Goal: Use online tool/utility: Utilize a website feature to perform a specific function

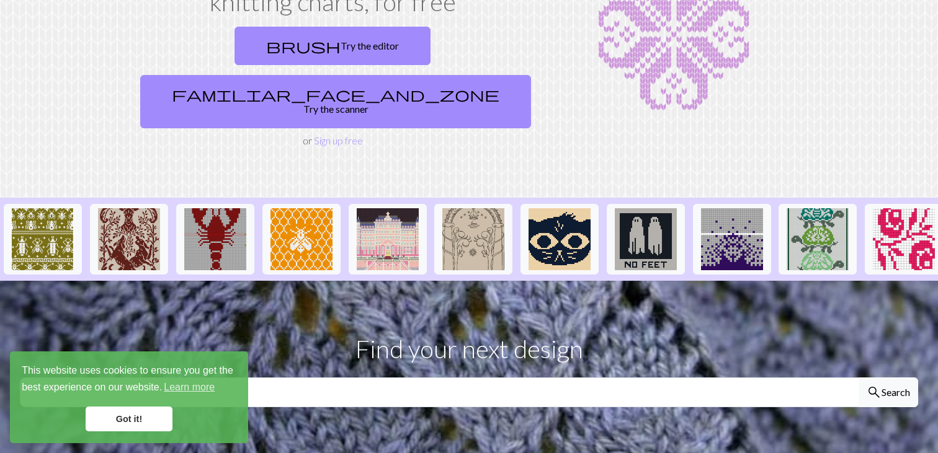
scroll to position [127, 0]
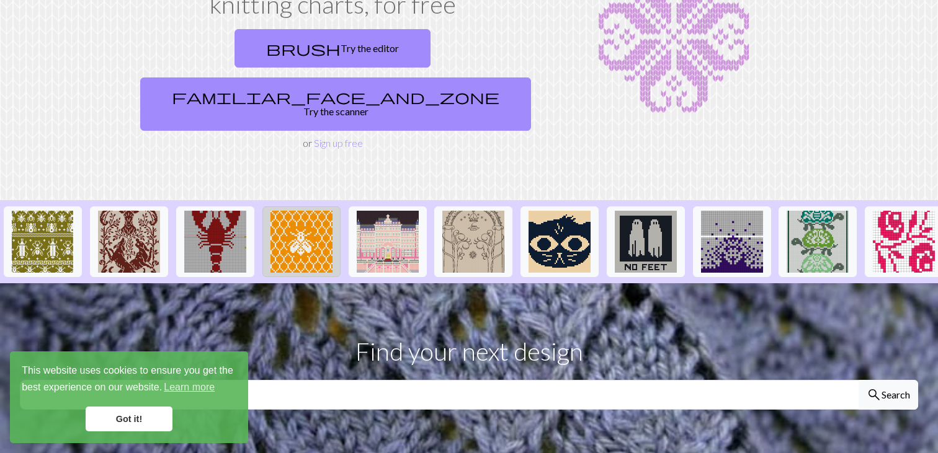
click at [319, 215] on img at bounding box center [301, 242] width 62 height 62
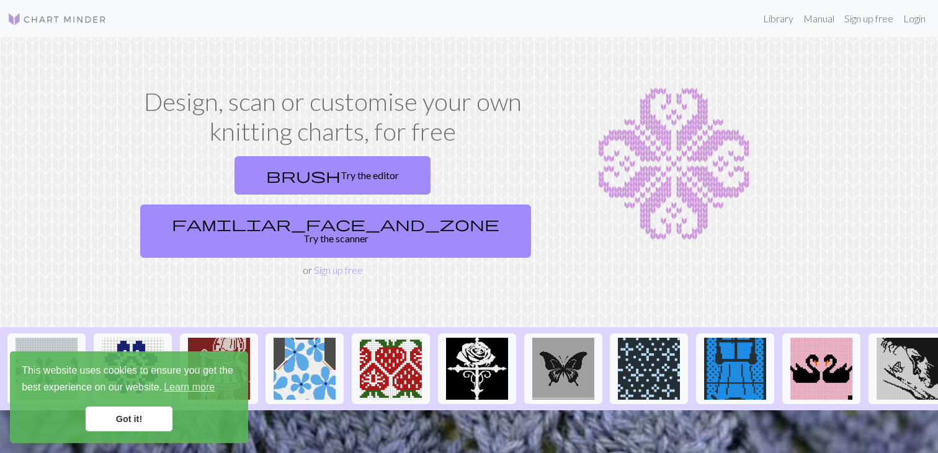
scroll to position [0, 944]
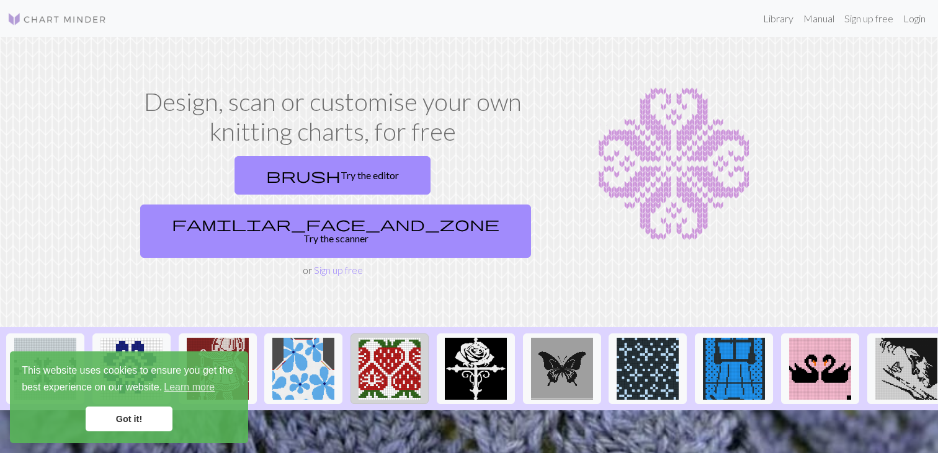
click at [399, 344] on img at bounding box center [389, 369] width 62 height 62
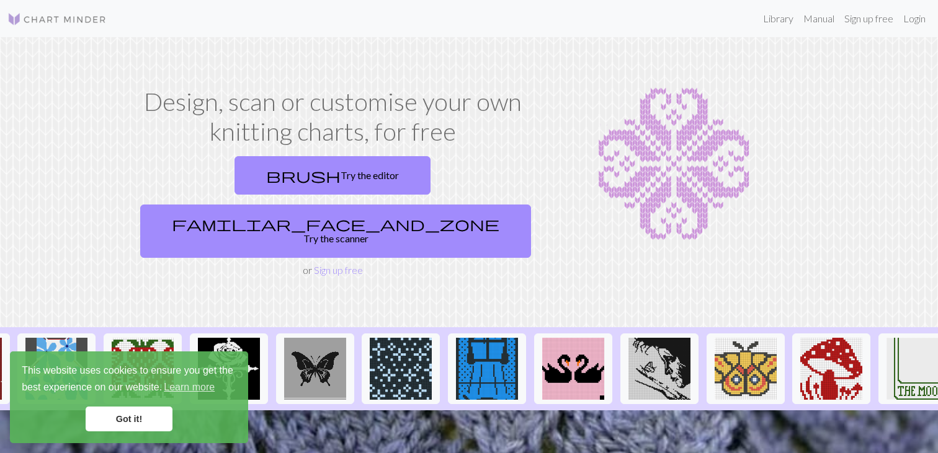
scroll to position [0, 1214]
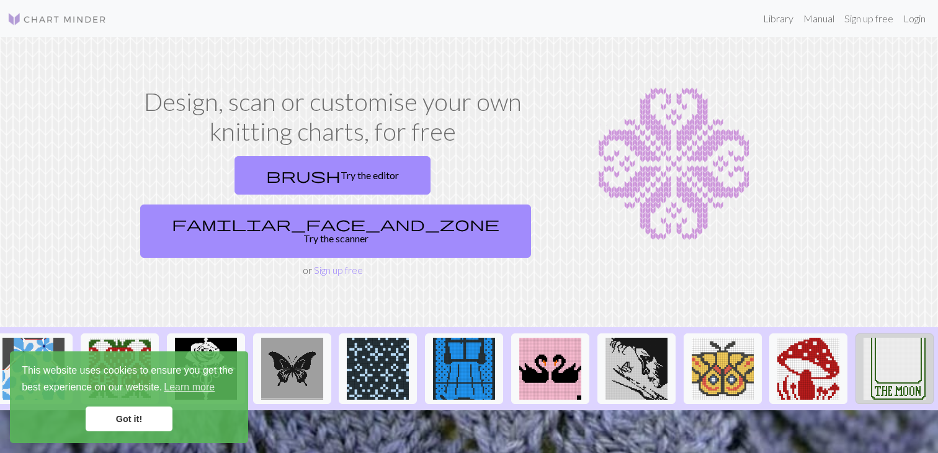
drag, startPoint x: 880, startPoint y: 353, endPoint x: 871, endPoint y: 353, distance: 8.7
click at [880, 353] on img at bounding box center [894, 369] width 62 height 62
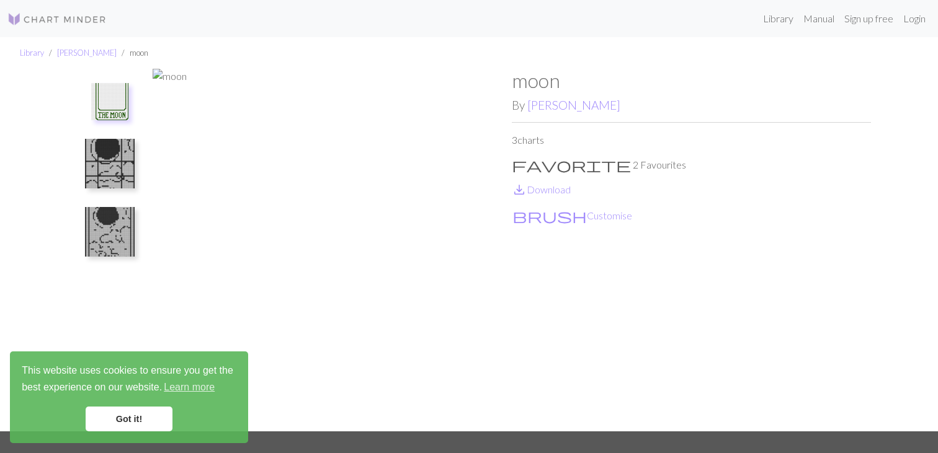
click at [131, 149] on img at bounding box center [110, 164] width 50 height 50
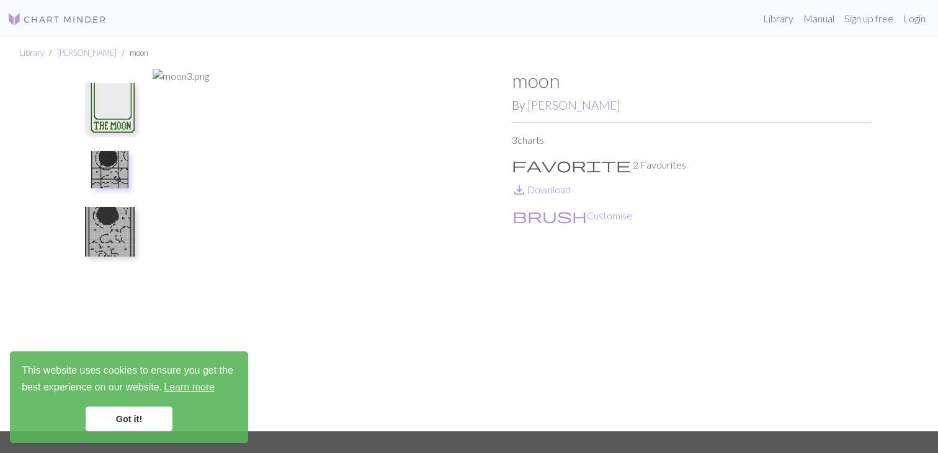
click at [121, 207] on img at bounding box center [110, 232] width 50 height 50
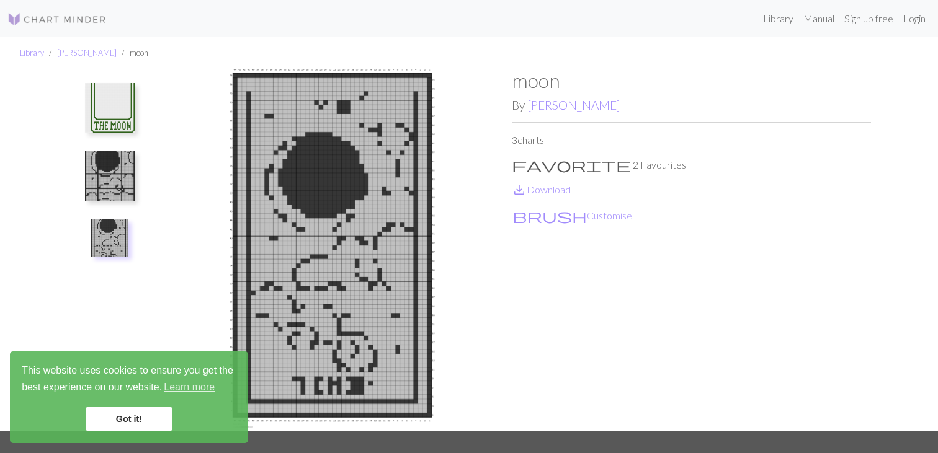
click at [118, 153] on img at bounding box center [110, 176] width 50 height 50
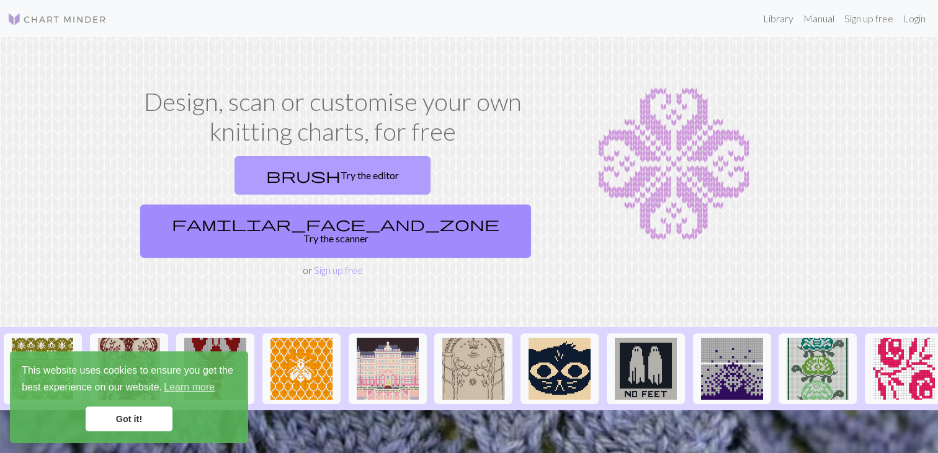
click at [241, 177] on link "brush Try the editor" at bounding box center [332, 175] width 196 height 38
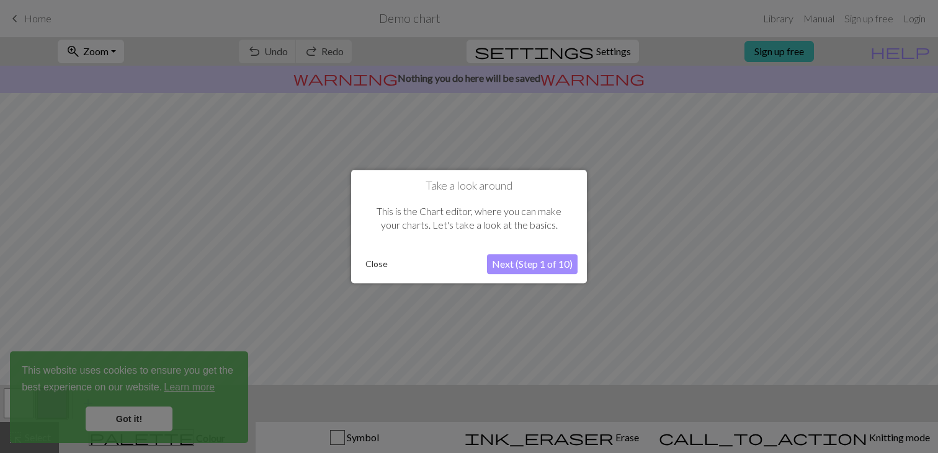
click at [382, 263] on button "Close" at bounding box center [376, 264] width 32 height 19
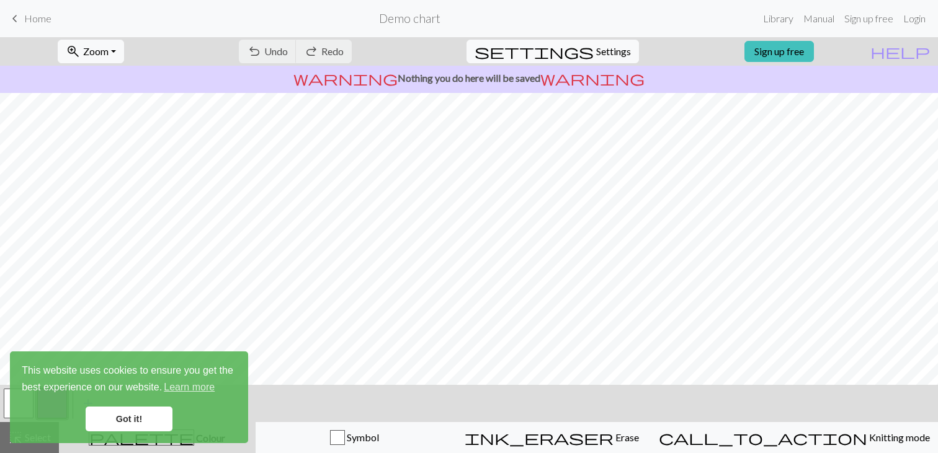
click at [126, 416] on link "Got it!" at bounding box center [129, 419] width 87 height 25
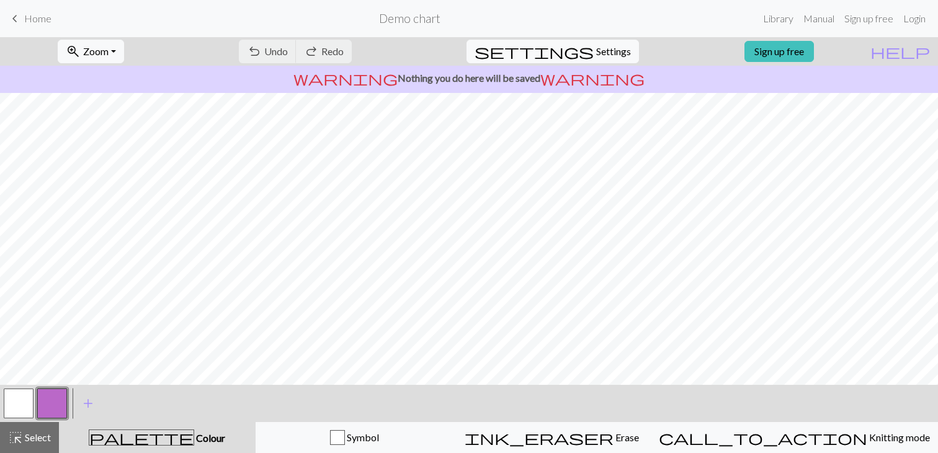
click at [24, 406] on button "button" at bounding box center [19, 404] width 30 height 30
click at [63, 404] on button "button" at bounding box center [52, 404] width 30 height 30
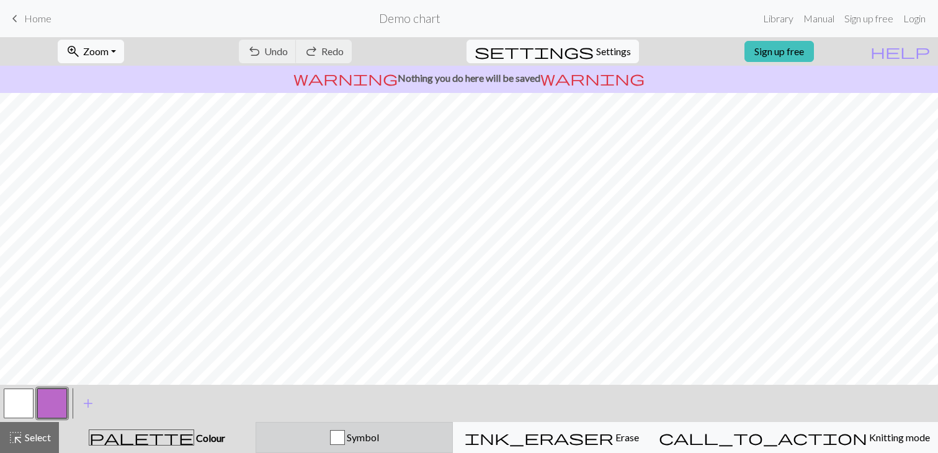
click at [401, 443] on div "Symbol" at bounding box center [355, 437] width 182 height 15
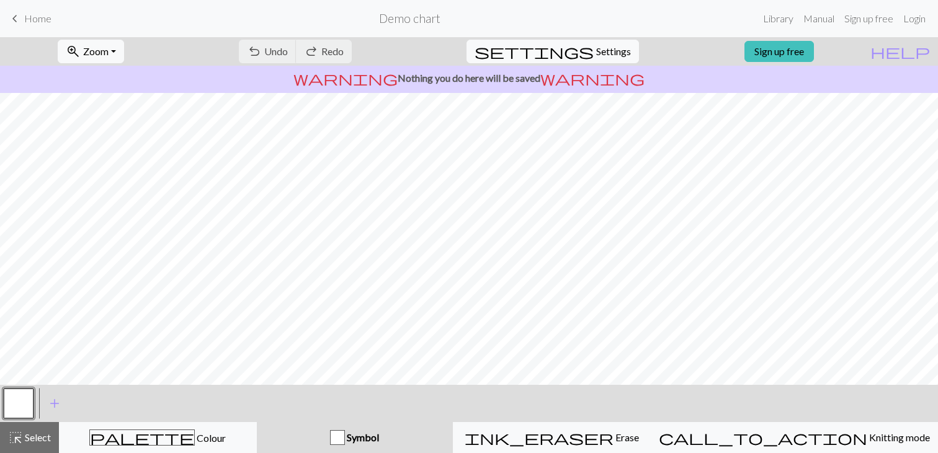
click at [345, 440] on div "button" at bounding box center [337, 437] width 15 height 15
click at [296, 44] on button "undo Undo Undo" at bounding box center [268, 52] width 58 height 24
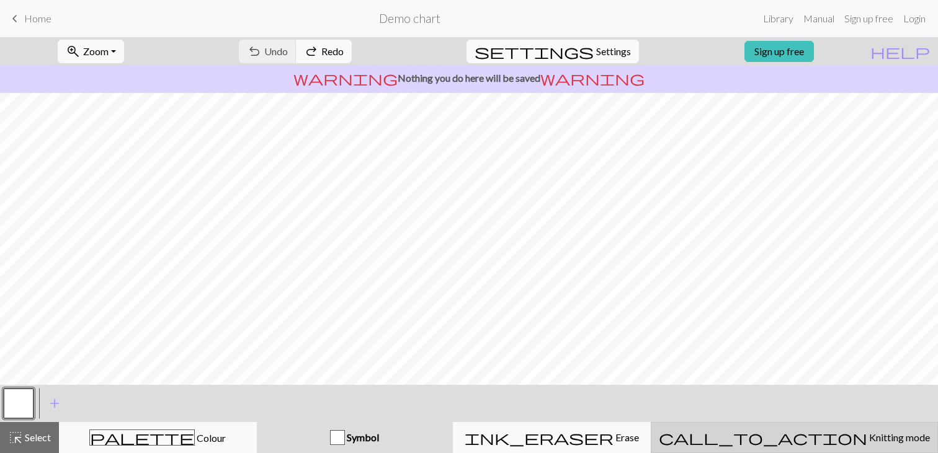
click at [867, 440] on span "Knitting mode" at bounding box center [898, 438] width 63 height 12
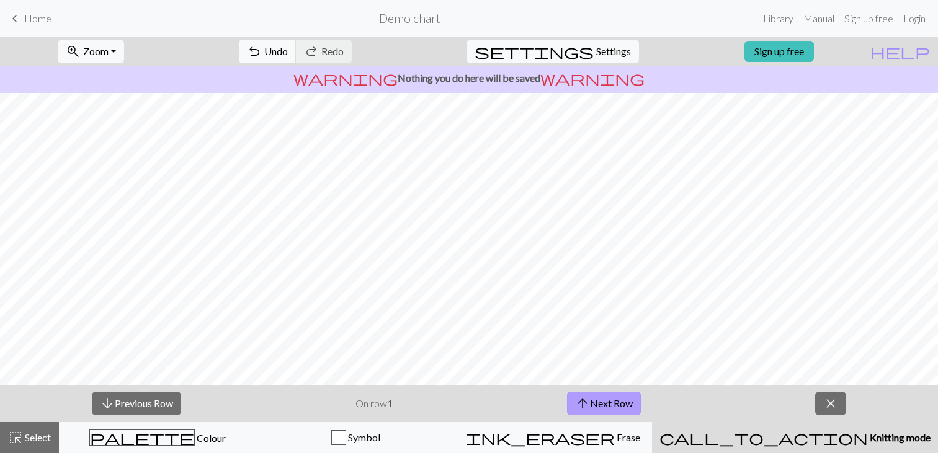
click at [612, 404] on button "arrow_upward Next Row" at bounding box center [604, 404] width 74 height 24
click at [610, 401] on button "arrow_upward Next Row" at bounding box center [604, 404] width 74 height 24
click at [612, 401] on button "arrow_upward Next Row" at bounding box center [604, 404] width 74 height 24
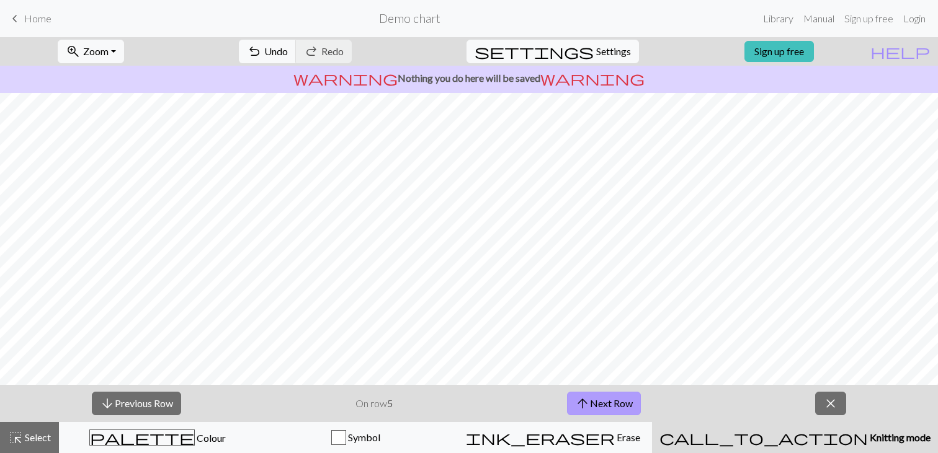
click at [618, 402] on button "arrow_upward Next Row" at bounding box center [604, 404] width 74 height 24
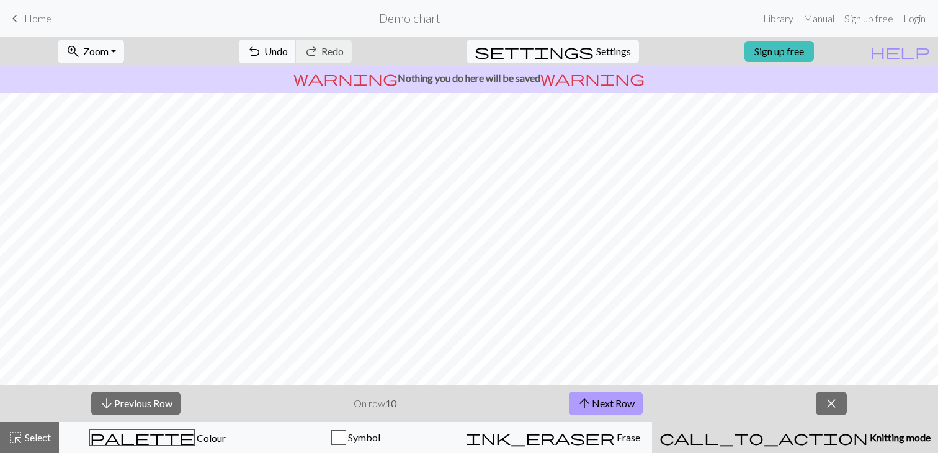
click at [618, 402] on button "arrow_upward Next Row" at bounding box center [606, 404] width 74 height 24
click at [840, 400] on button "close" at bounding box center [830, 404] width 31 height 24
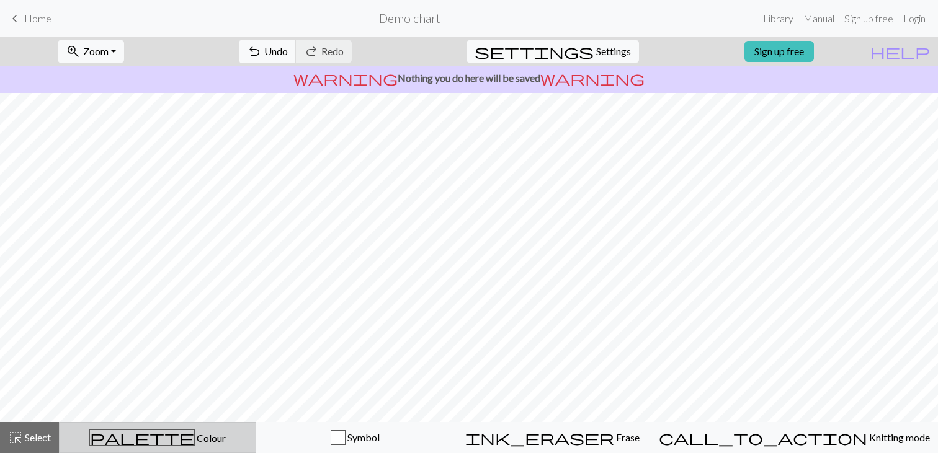
scroll to position [0, 0]
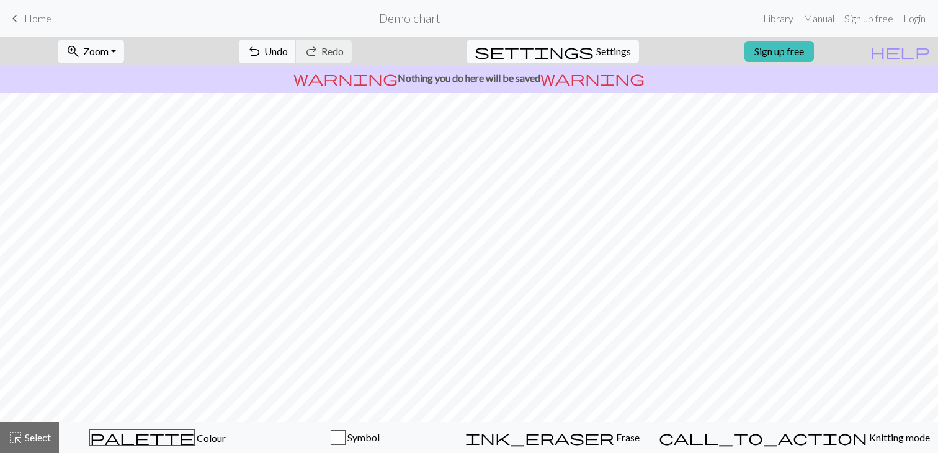
click at [575, 46] on span "settings" at bounding box center [533, 51] width 119 height 17
select select "aran"
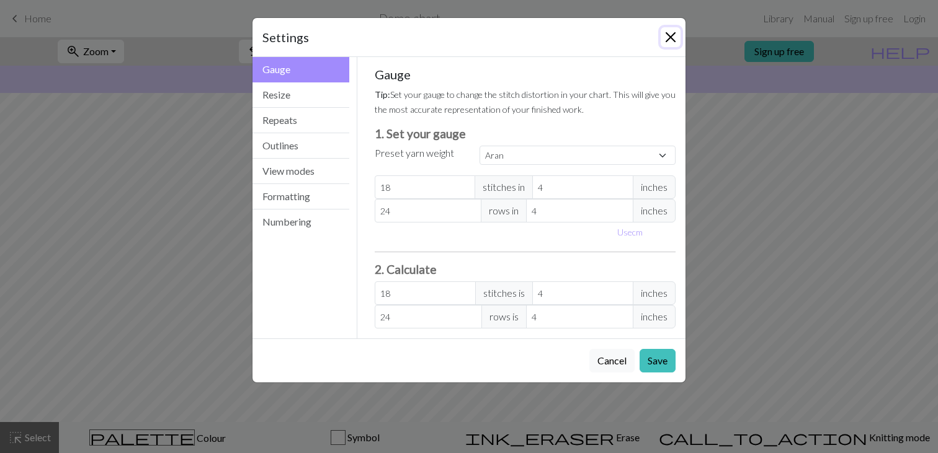
drag, startPoint x: 670, startPoint y: 35, endPoint x: 544, endPoint y: 50, distance: 126.8
click at [670, 36] on button "Close" at bounding box center [670, 37] width 20 height 20
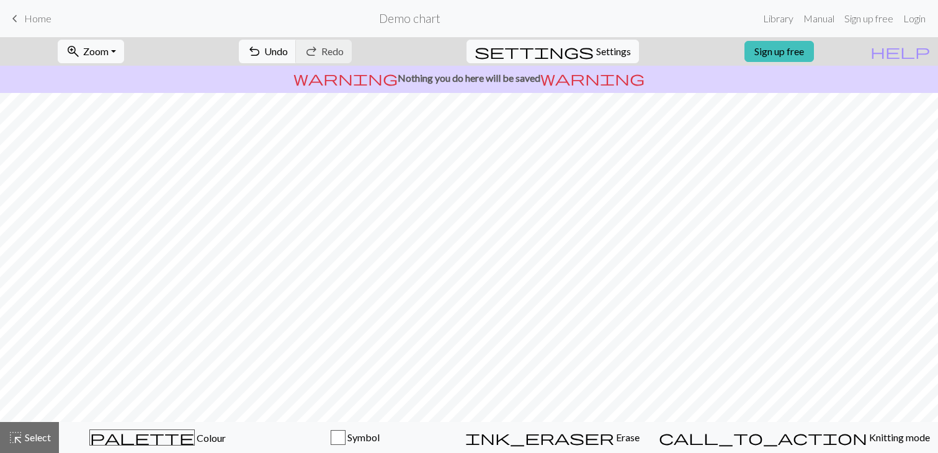
click at [32, 9] on link "keyboard_arrow_left Home" at bounding box center [29, 18] width 44 height 21
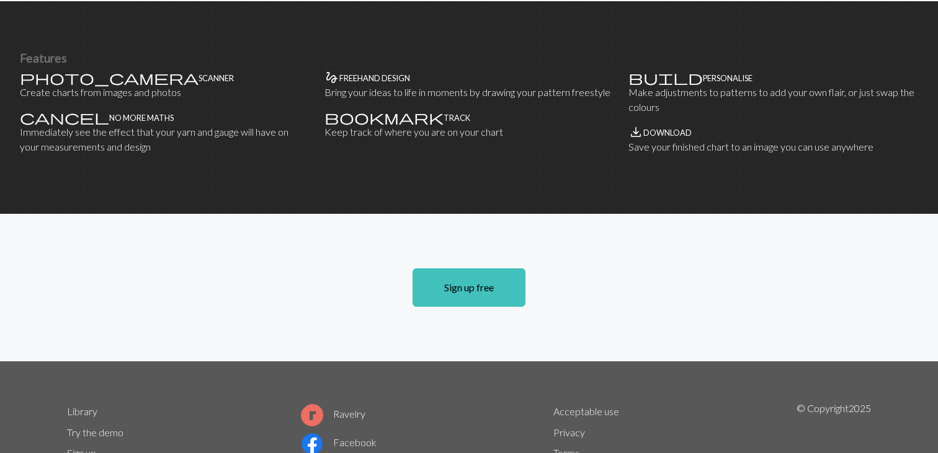
scroll to position [776, 0]
